Goal: Use online tool/utility: Utilize a website feature to perform a specific function

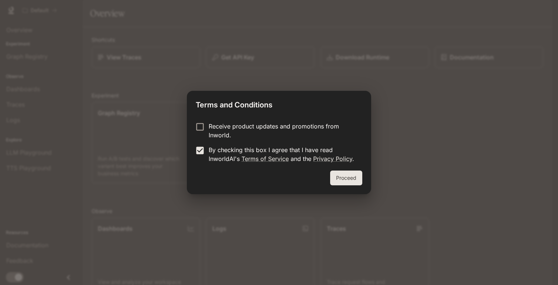
click at [343, 174] on button "Proceed" at bounding box center [346, 178] width 32 height 15
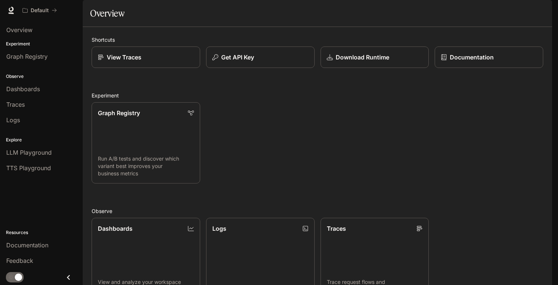
click at [343, 174] on div "Graph Registry Run A/B tests and discover which variant best improves your busi…" at bounding box center [315, 139] width 458 height 87
click at [361, 141] on div "Graph Registry Run A/B tests and discover which variant best improves your busi…" at bounding box center [315, 139] width 458 height 87
click at [19, 147] on link "LLM Playground" at bounding box center [41, 153] width 77 height 14
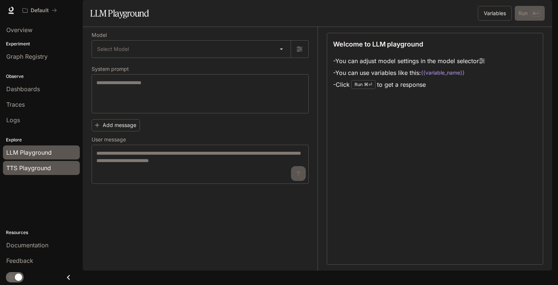
click at [25, 167] on span "TTS Playground" at bounding box center [28, 168] width 45 height 9
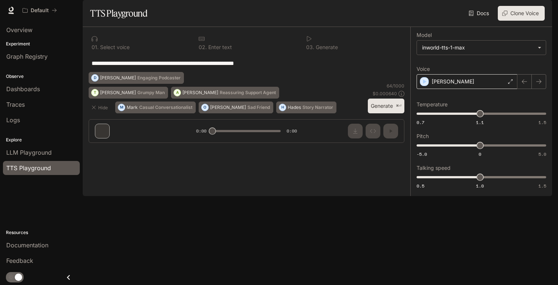
click at [443, 85] on p "[PERSON_NAME]" at bounding box center [453, 81] width 42 height 7
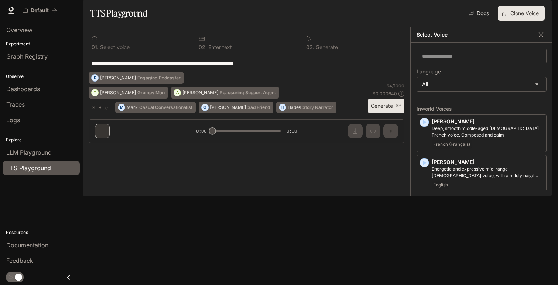
click at [373, 72] on div "**********" at bounding box center [247, 63] width 316 height 18
click at [386, 114] on button "Generate ⌘⏎" at bounding box center [386, 106] width 37 height 15
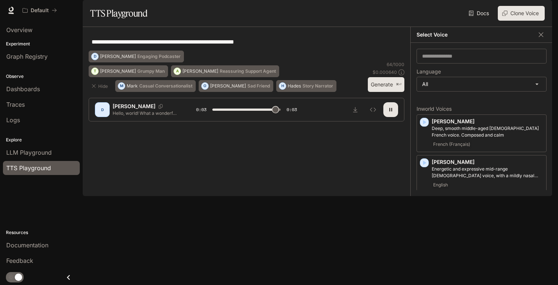
type input "*"
click at [275, 46] on textarea "**********" at bounding box center [247, 42] width 310 height 8
drag, startPoint x: 283, startPoint y: 64, endPoint x: 92, endPoint y: 61, distance: 191.0
click at [90, 51] on div "**********" at bounding box center [247, 42] width 316 height 18
paste textarea "**********"
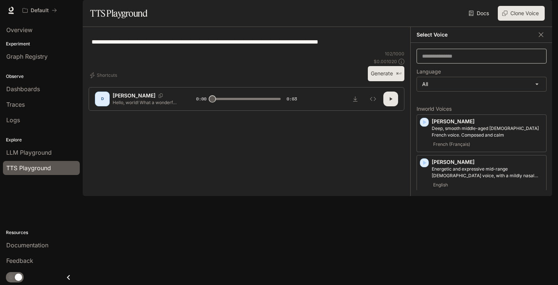
type textarea "**********"
click at [475, 60] on input "text" at bounding box center [481, 55] width 129 height 7
click at [540, 60] on input "text" at bounding box center [481, 55] width 129 height 7
click at [493, 77] on label "Language" at bounding box center [482, 72] width 130 height 7
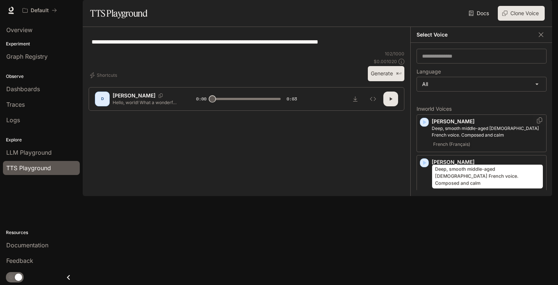
click at [467, 138] on p "Deep, smooth middle-aged [DEMOGRAPHIC_DATA] French voice. Composed and calm" at bounding box center [488, 131] width 112 height 13
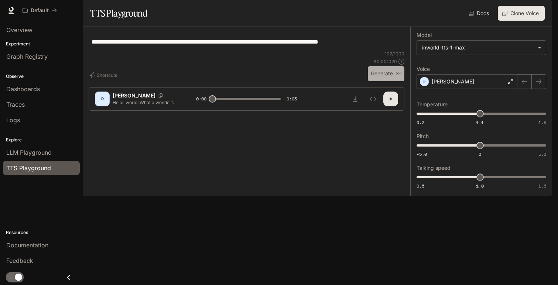
click at [388, 81] on button "Generate ⌘⏎" at bounding box center [386, 73] width 37 height 15
click at [491, 89] on div "[PERSON_NAME]" at bounding box center [467, 81] width 101 height 15
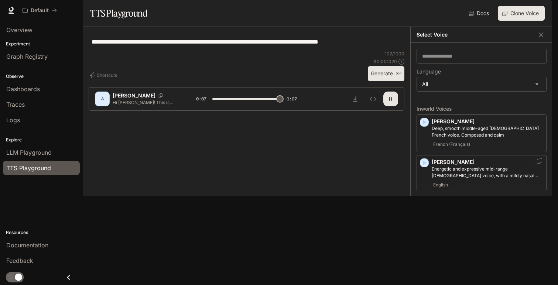
click at [454, 189] on div "English" at bounding box center [488, 185] width 112 height 9
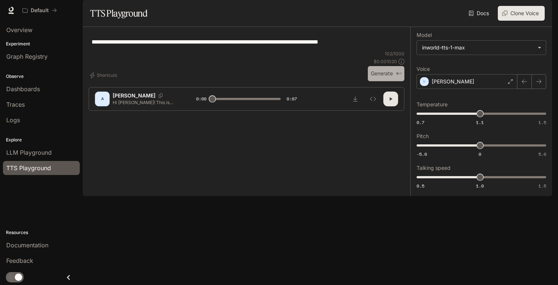
click at [381, 81] on button "Generate ⌘⏎" at bounding box center [386, 73] width 37 height 15
click at [469, 89] on div "[PERSON_NAME]" at bounding box center [467, 81] width 101 height 15
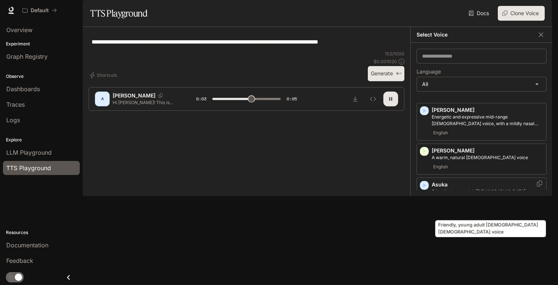
scroll to position [53, 0]
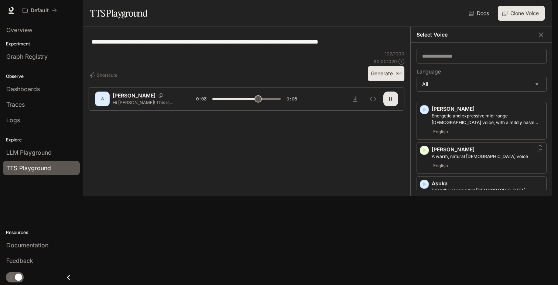
click at [476, 170] on div "English" at bounding box center [488, 165] width 112 height 9
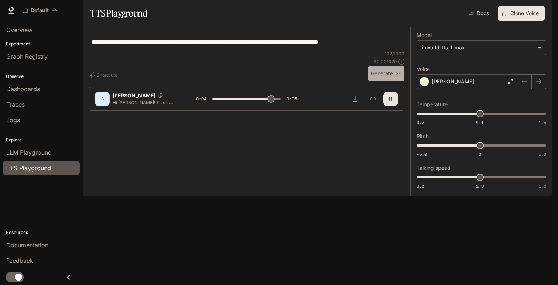
click at [387, 81] on button "Generate ⌘⏎" at bounding box center [386, 73] width 37 height 15
click at [472, 89] on div "[PERSON_NAME]" at bounding box center [467, 81] width 101 height 15
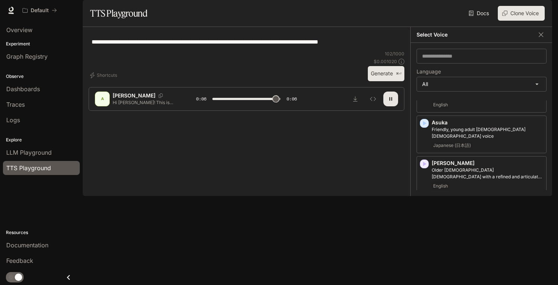
scroll to position [125, 0]
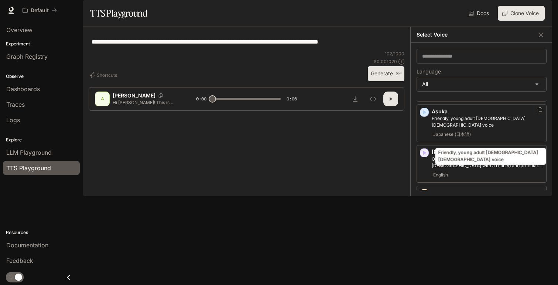
click at [479, 129] on p "Friendly, young adult [DEMOGRAPHIC_DATA] [DEMOGRAPHIC_DATA] voice" at bounding box center [488, 121] width 112 height 13
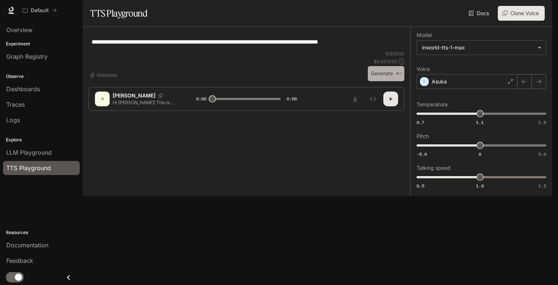
click at [372, 81] on button "Generate ⌘⏎" at bounding box center [386, 73] width 37 height 15
click at [469, 89] on div "Asuka" at bounding box center [467, 81] width 101 height 15
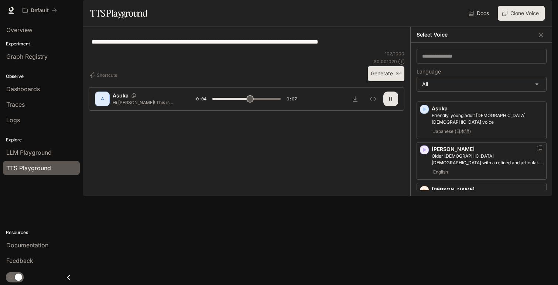
scroll to position [131, 0]
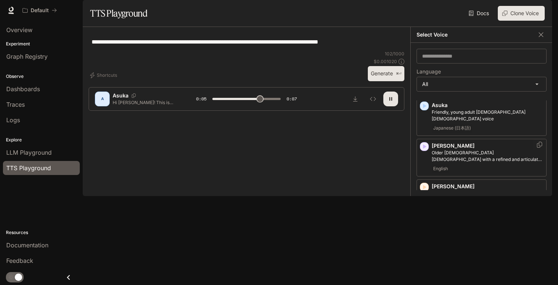
click at [456, 171] on div "[PERSON_NAME] [DEMOGRAPHIC_DATA] [DEMOGRAPHIC_DATA] with a refined and articula…" at bounding box center [488, 157] width 112 height 31
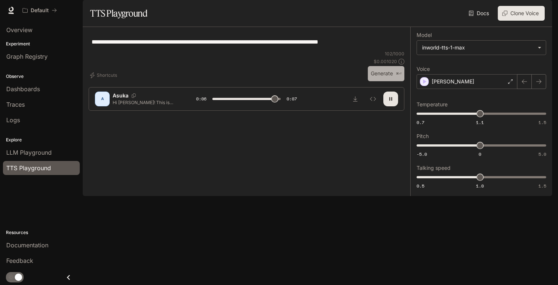
click at [383, 81] on button "Generate ⌘⏎" at bounding box center [386, 73] width 37 height 15
click at [475, 89] on div "[PERSON_NAME]" at bounding box center [467, 81] width 101 height 15
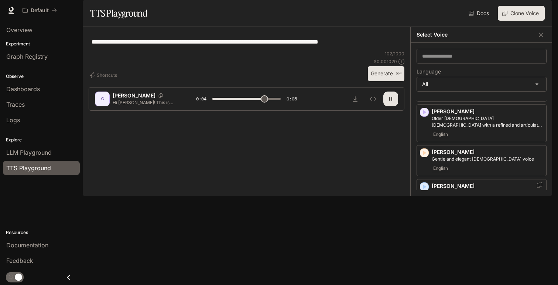
scroll to position [167, 0]
click at [475, 155] on p "[PERSON_NAME]" at bounding box center [488, 151] width 112 height 7
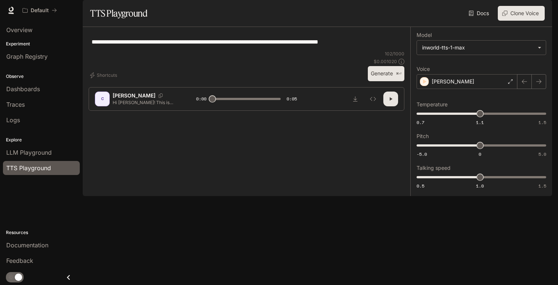
click at [385, 81] on button "Generate ⌘⏎" at bounding box center [386, 73] width 37 height 15
click at [465, 89] on div "[PERSON_NAME]" at bounding box center [467, 81] width 101 height 15
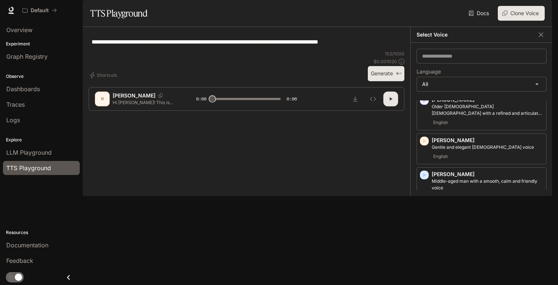
scroll to position [185, 0]
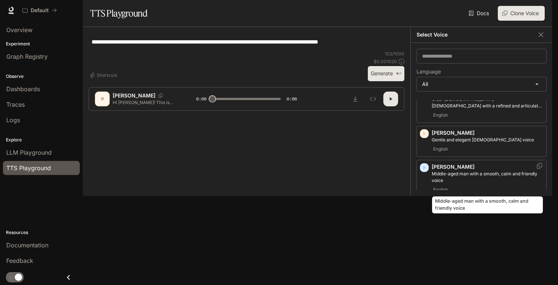
click at [472, 184] on p "Middle-aged man with a smooth, calm and friendly voice" at bounding box center [488, 177] width 112 height 13
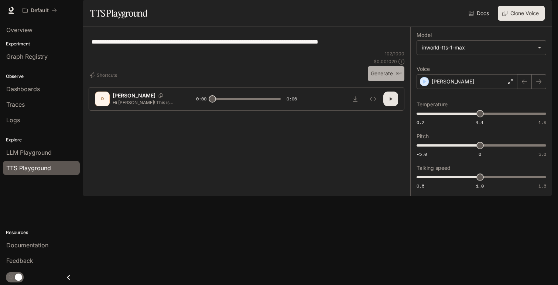
click at [393, 81] on button "Generate ⌘⏎" at bounding box center [386, 73] width 37 height 15
click at [540, 84] on icon "button" at bounding box center [538, 81] width 5 height 4
click at [538, 84] on icon "button" at bounding box center [538, 81] width 5 height 4
click at [536, 84] on icon "button" at bounding box center [538, 81] width 5 height 4
click at [537, 84] on icon "button" at bounding box center [538, 81] width 5 height 4
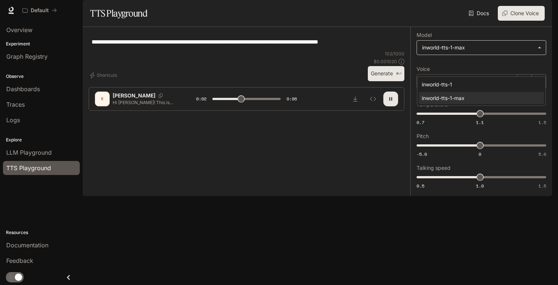
click at [540, 68] on body "**********" at bounding box center [279, 142] width 558 height 285
click at [540, 68] on div at bounding box center [279, 142] width 558 height 285
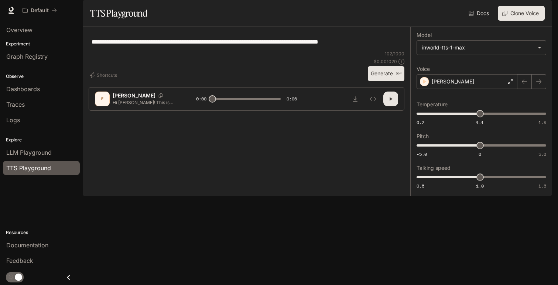
click at [389, 102] on icon "button" at bounding box center [391, 99] width 6 height 6
click at [488, 89] on div "[PERSON_NAME]" at bounding box center [467, 81] width 101 height 15
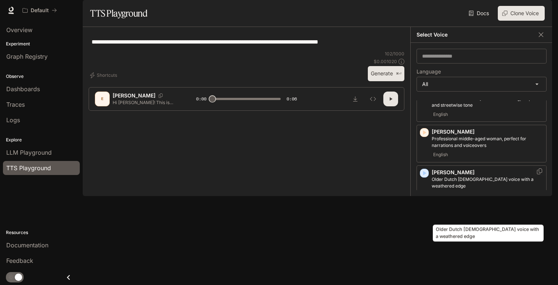
scroll to position [394, 0]
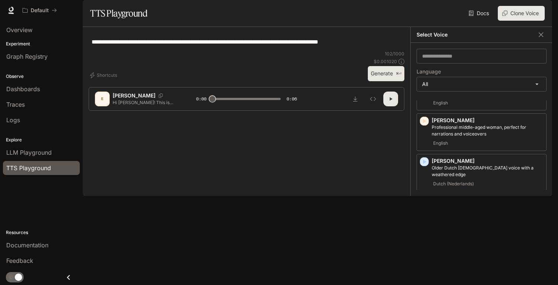
click at [473, 205] on p "[PERSON_NAME]" at bounding box center [488, 201] width 112 height 7
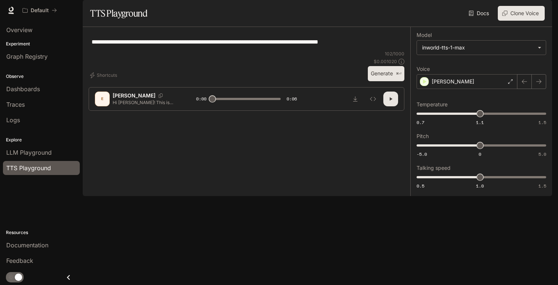
click at [391, 81] on button "Generate ⌘⏎" at bounding box center [386, 73] width 37 height 15
click at [488, 89] on div "[PERSON_NAME]" at bounding box center [467, 81] width 101 height 15
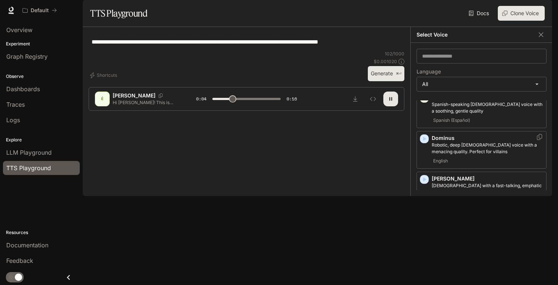
scroll to position [324, 0]
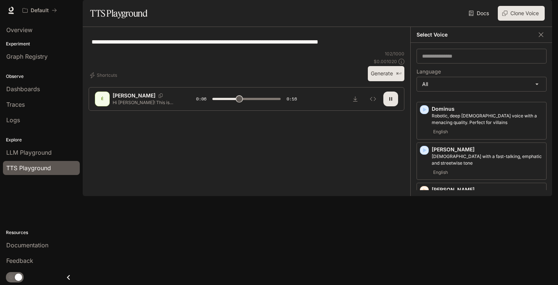
click at [389, 106] on button "button" at bounding box center [390, 99] width 15 height 15
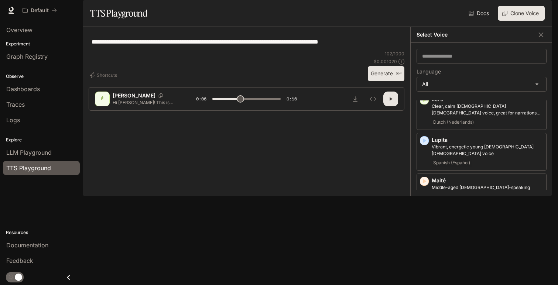
scroll to position [975, 0]
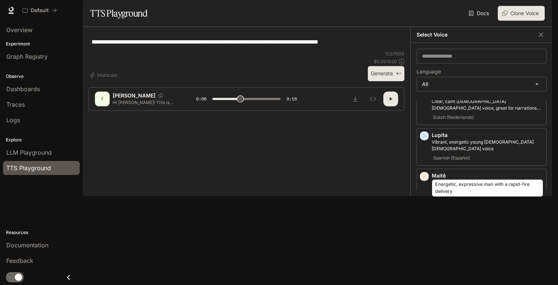
click at [457, 220] on p "Energetic, expressive man with a rapid-fire delivery" at bounding box center [488, 223] width 112 height 7
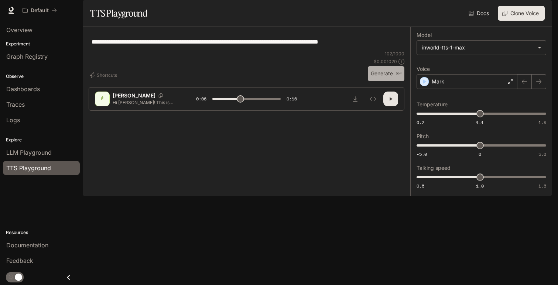
click at [380, 81] on button "Generate ⌘⏎" at bounding box center [386, 73] width 37 height 15
click at [486, 89] on div "Mark" at bounding box center [467, 81] width 101 height 15
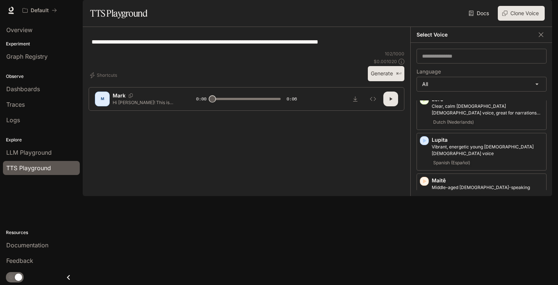
scroll to position [979, 0]
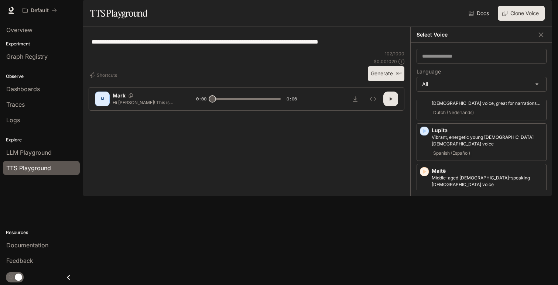
click at [451, 264] on span "French (Français)" at bounding box center [452, 268] width 40 height 9
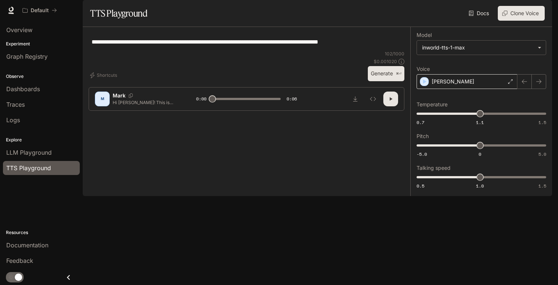
click at [487, 89] on div "[PERSON_NAME]" at bounding box center [467, 81] width 101 height 15
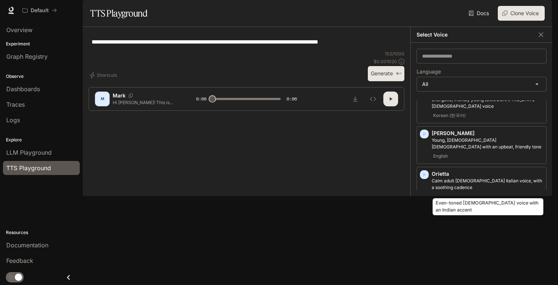
scroll to position [1214, 0]
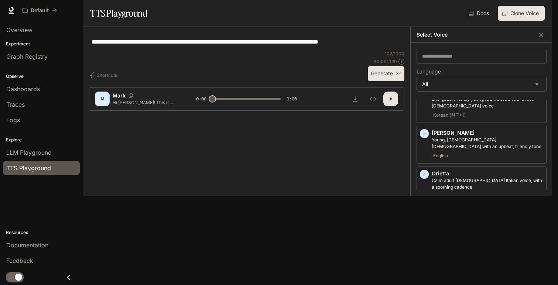
click at [456, 233] on div "English" at bounding box center [488, 237] width 112 height 9
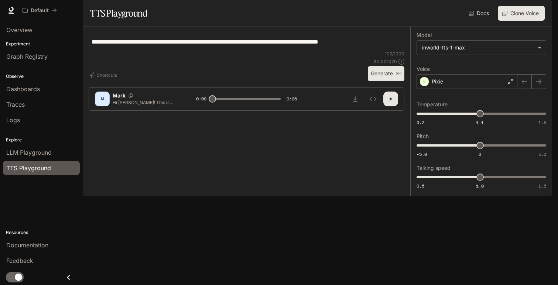
click at [390, 81] on button "Generate ⌘⏎" at bounding box center [386, 73] width 37 height 15
click at [467, 89] on div "Pixie" at bounding box center [467, 81] width 101 height 15
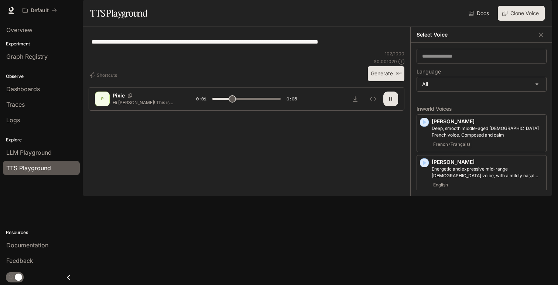
click at [391, 100] on icon "button" at bounding box center [390, 98] width 3 height 3
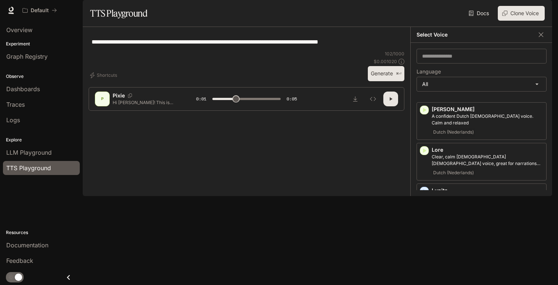
scroll to position [923, 0]
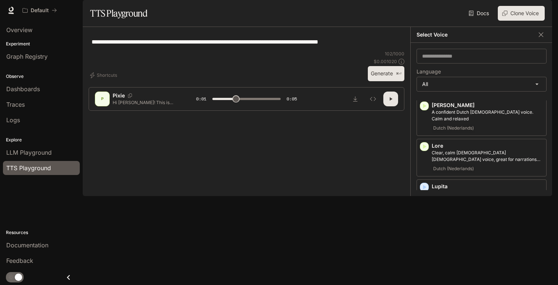
click at [447, 280] on span "English" at bounding box center [441, 284] width 18 height 9
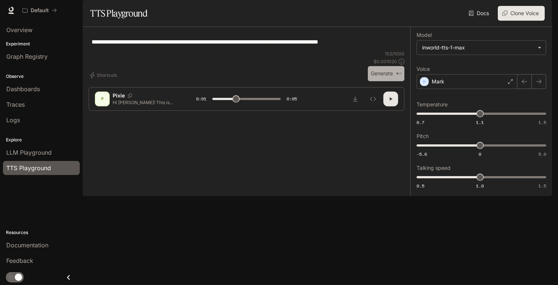
click at [391, 81] on button "Generate ⌘⏎" at bounding box center [386, 73] width 37 height 15
type input "*"
click at [494, 89] on div "Mark" at bounding box center [467, 81] width 101 height 15
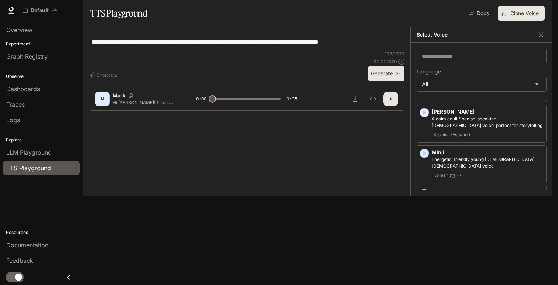
scroll to position [1195, 0]
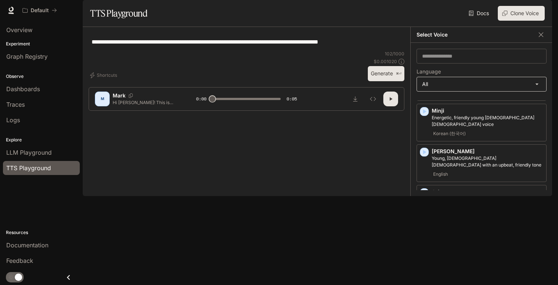
click at [482, 110] on body "**********" at bounding box center [279, 142] width 558 height 285
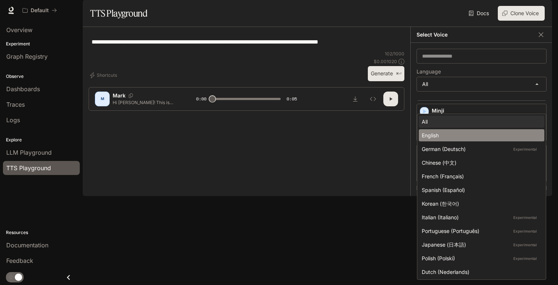
click at [473, 135] on div "English" at bounding box center [480, 135] width 117 height 8
type input "*****"
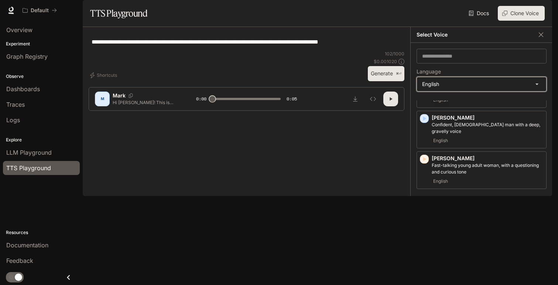
scroll to position [552, 0]
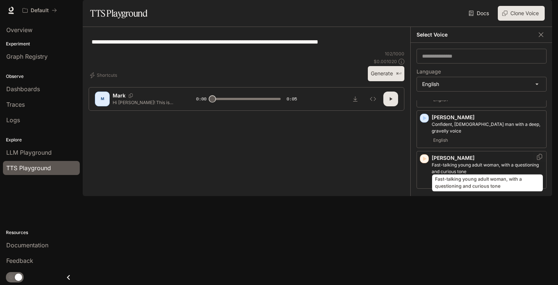
click at [486, 162] on p "Fast-talking young adult woman, with a questioning and curious tone" at bounding box center [488, 168] width 112 height 13
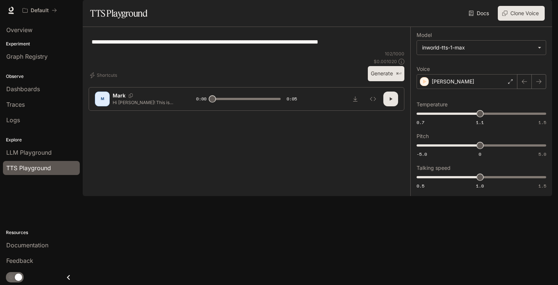
click at [391, 81] on button "Generate ⌘⏎" at bounding box center [386, 73] width 37 height 15
click at [472, 89] on div "[PERSON_NAME]" at bounding box center [467, 81] width 101 height 15
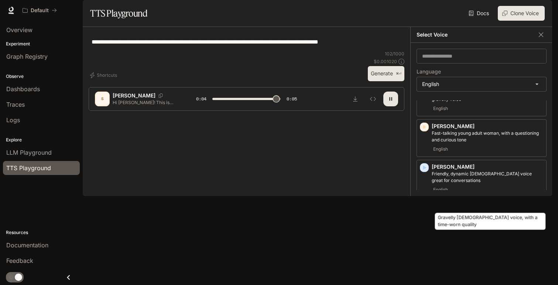
scroll to position [585, 0]
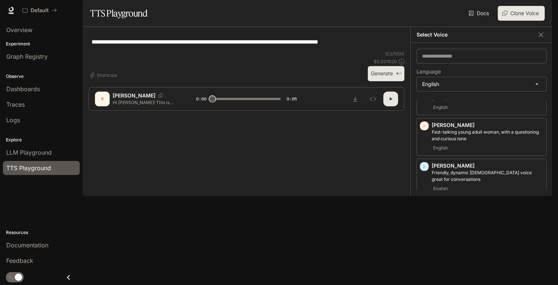
click at [466, 171] on div "[PERSON_NAME], dynamic [DEMOGRAPHIC_DATA] voice great for conversations English" at bounding box center [488, 177] width 112 height 31
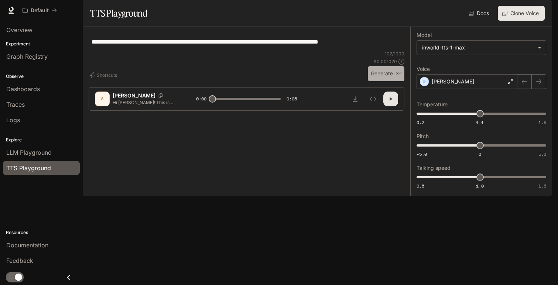
click at [387, 81] on button "Generate ⌘⏎" at bounding box center [386, 73] width 37 height 15
click at [491, 89] on div "[PERSON_NAME]" at bounding box center [467, 81] width 101 height 15
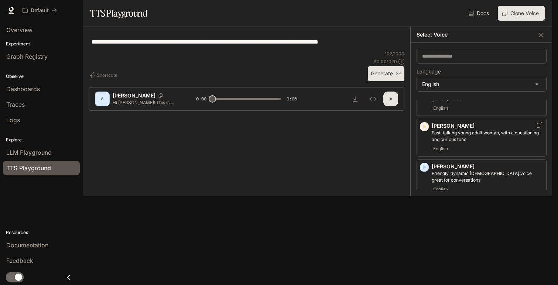
scroll to position [598, 0]
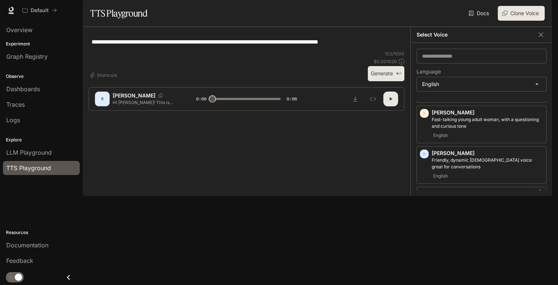
click at [457, 212] on div "English" at bounding box center [488, 216] width 112 height 9
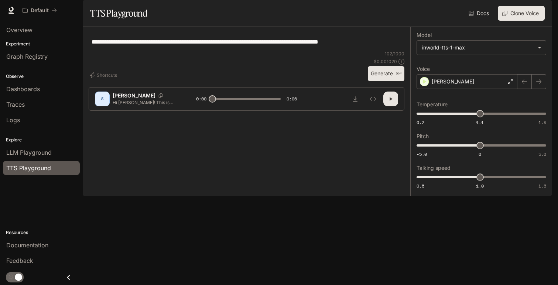
click at [387, 81] on button "Generate ⌘⏎" at bounding box center [386, 73] width 37 height 15
click at [455, 85] on p "[PERSON_NAME]" at bounding box center [453, 81] width 42 height 7
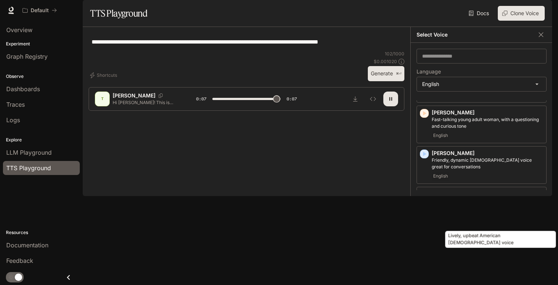
click at [450, 238] on p "Lively, upbeat American [DEMOGRAPHIC_DATA] voice" at bounding box center [488, 244] width 112 height 13
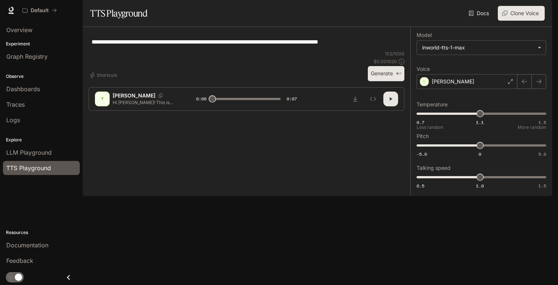
click at [397, 76] on p "⌘⏎" at bounding box center [399, 74] width 6 height 4
click at [474, 89] on div "[PERSON_NAME]" at bounding box center [467, 81] width 101 height 15
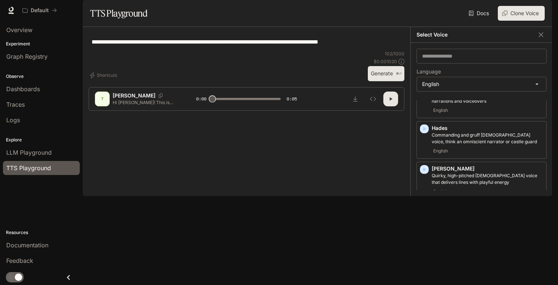
scroll to position [300, 0]
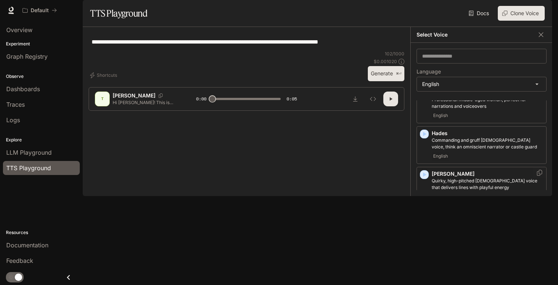
click at [452, 201] on div "English" at bounding box center [488, 196] width 112 height 9
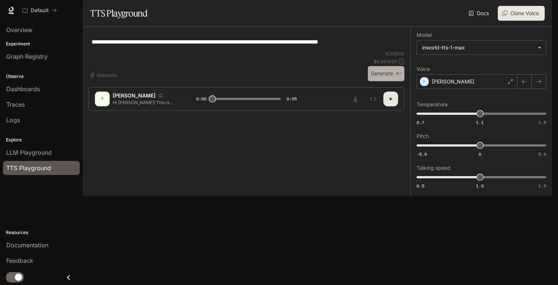
click at [384, 81] on button "Generate ⌘⏎" at bounding box center [386, 73] width 37 height 15
click at [456, 89] on div "[PERSON_NAME]" at bounding box center [467, 81] width 101 height 15
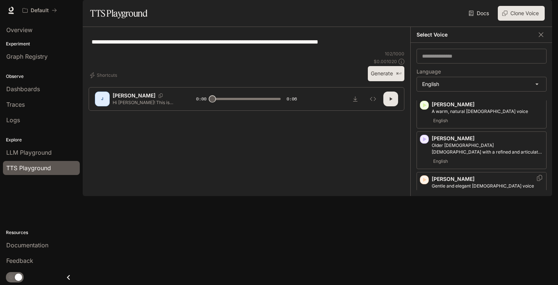
scroll to position [58, 0]
click at [444, 199] on div "[PERSON_NAME] and elegant [DEMOGRAPHIC_DATA] voice English" at bounding box center [488, 187] width 112 height 24
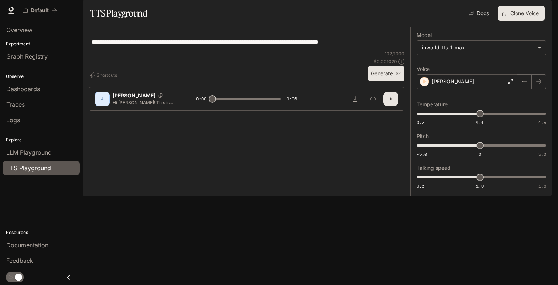
click at [398, 76] on p "⌘⏎" at bounding box center [399, 74] width 6 height 4
click at [489, 89] on div "[PERSON_NAME]" at bounding box center [467, 81] width 101 height 15
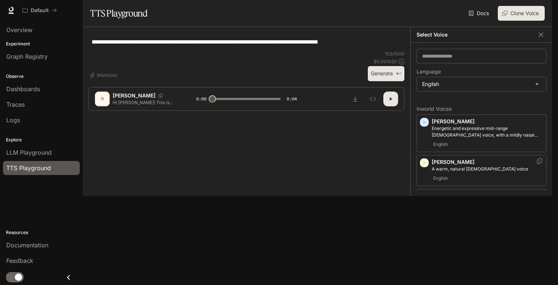
click at [462, 183] on div "English" at bounding box center [488, 178] width 112 height 9
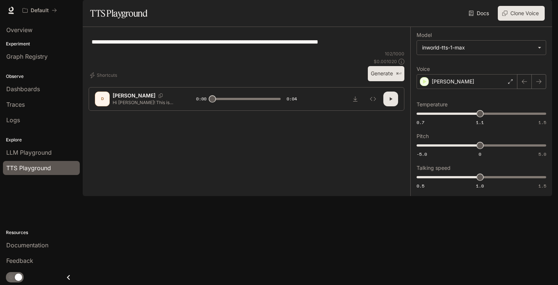
click at [390, 81] on button "Generate ⌘⏎" at bounding box center [386, 73] width 37 height 15
click at [500, 89] on div "[PERSON_NAME]" at bounding box center [467, 81] width 101 height 15
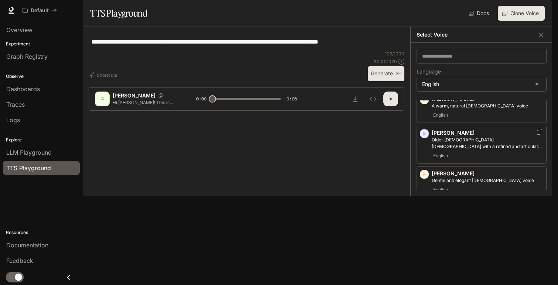
scroll to position [62, 0]
click at [458, 196] on div "English" at bounding box center [488, 191] width 112 height 9
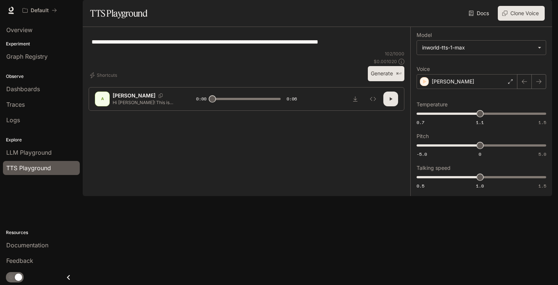
click at [390, 81] on button "Generate ⌘⏎" at bounding box center [386, 73] width 37 height 15
click at [434, 196] on div "**********" at bounding box center [481, 111] width 142 height 169
type input "*"
click at [447, 19] on div "Default Documentation Documentation" at bounding box center [279, 10] width 558 height 21
click at [446, 21] on div "Docs Voices Clone Voice" at bounding box center [347, 13] width 394 height 15
